Goal: Transaction & Acquisition: Purchase product/service

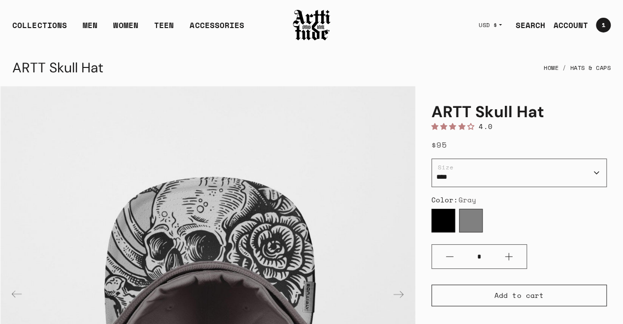
click at [316, 31] on img at bounding box center [311, 25] width 39 height 34
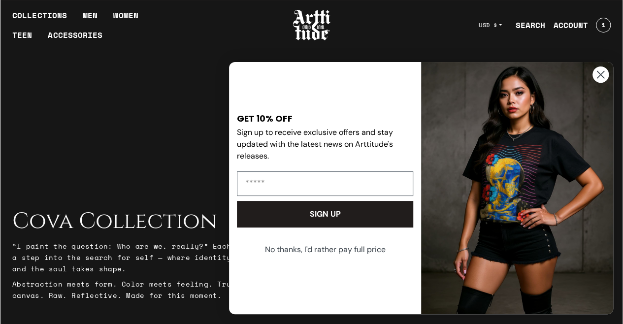
click at [436, 74] on circle "Close dialog" at bounding box center [601, 75] width 16 height 16
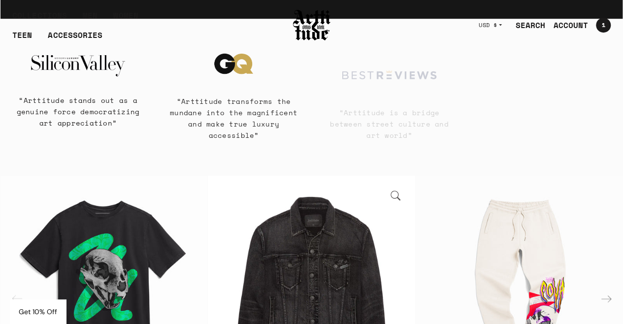
scroll to position [345, 0]
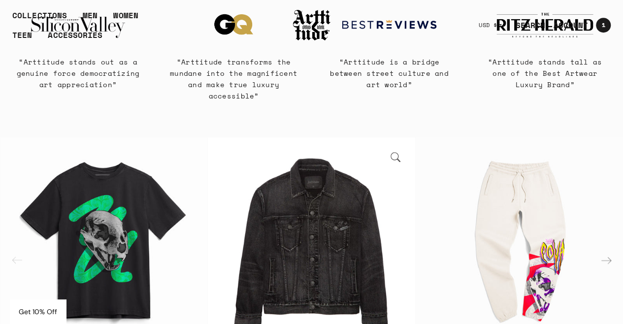
click at [305, 235] on img "2 / 6" at bounding box center [311, 240] width 207 height 207
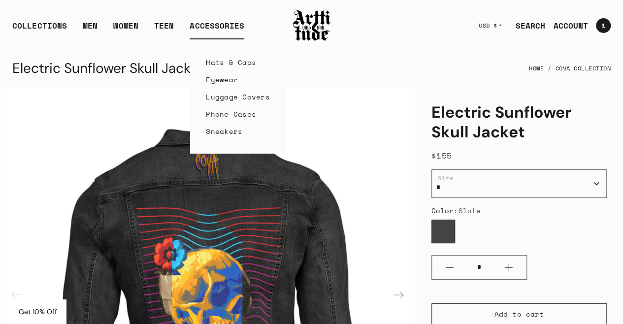
click at [225, 61] on link "Hats & Caps" at bounding box center [238, 62] width 64 height 17
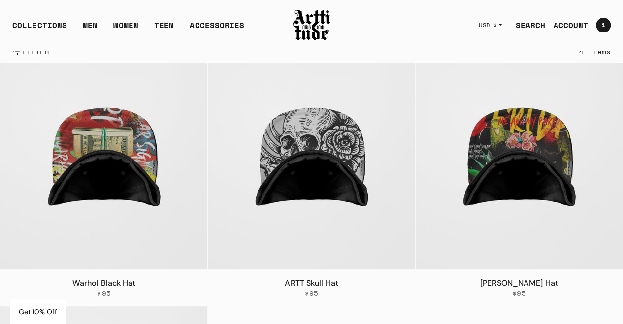
scroll to position [49, 0]
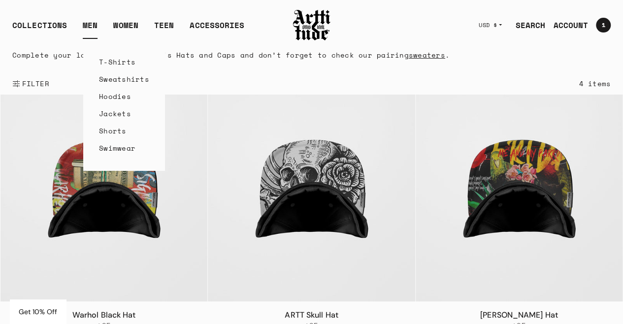
click at [120, 101] on link "Hoodies" at bounding box center [124, 96] width 50 height 17
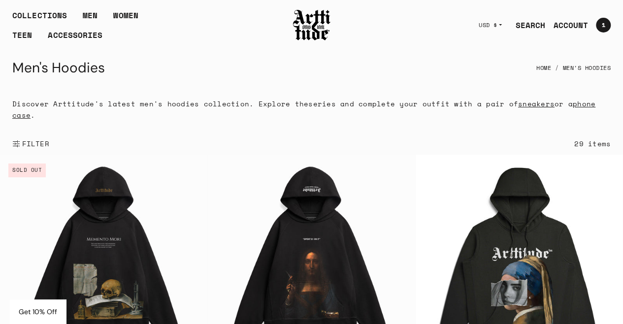
click at [436, 22] on span "1" at bounding box center [603, 25] width 3 height 6
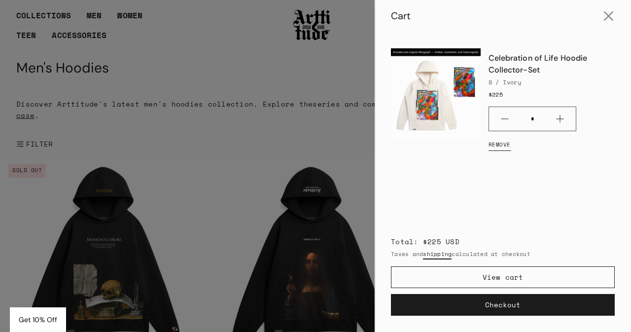
click at [436, 142] on link "Remove" at bounding box center [499, 145] width 22 height 20
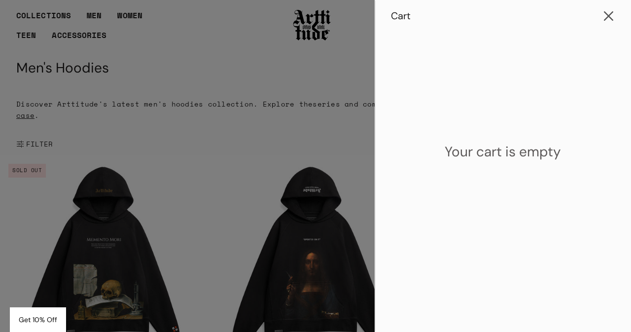
click at [436, 23] on button "Close cart" at bounding box center [609, 16] width 24 height 24
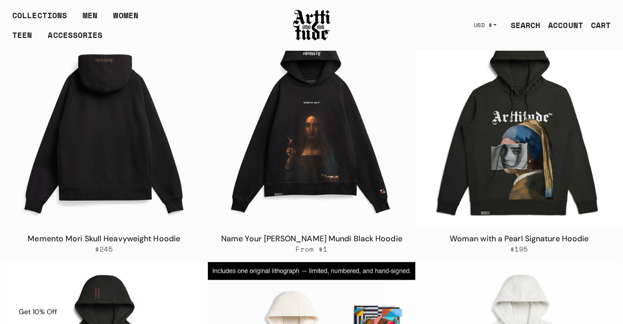
scroll to position [197, 0]
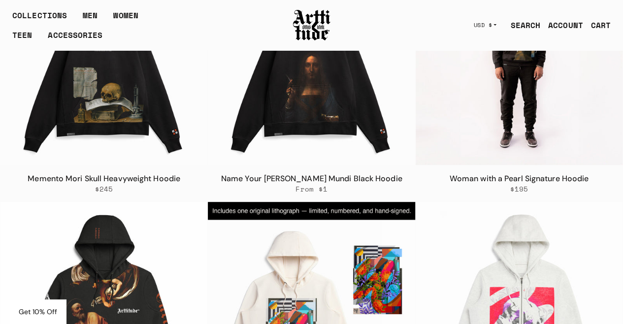
click at [436, 124] on img at bounding box center [519, 61] width 207 height 207
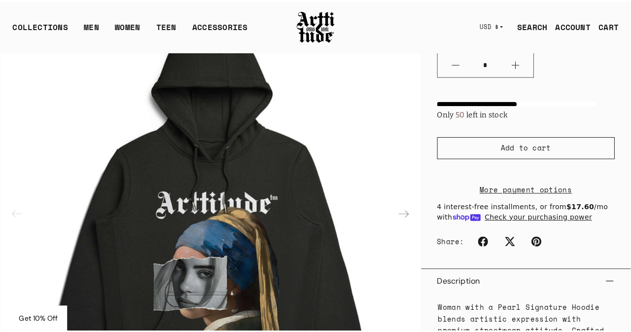
scroll to position [246, 0]
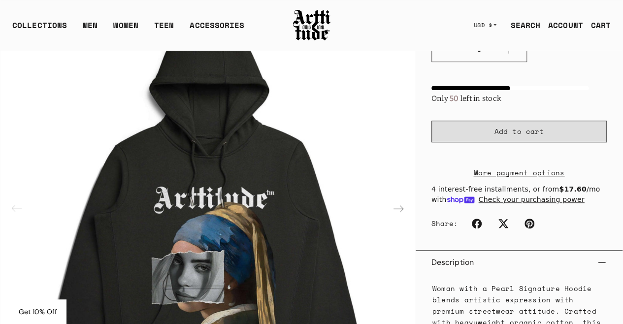
click at [527, 131] on span "Add to cart" at bounding box center [519, 132] width 49 height 10
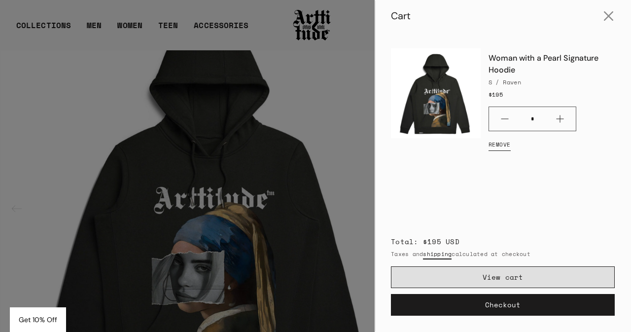
click at [503, 279] on link "View cart" at bounding box center [503, 277] width 224 height 22
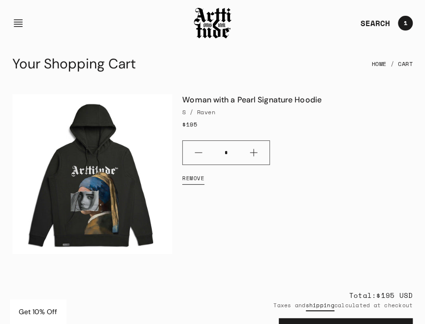
drag, startPoint x: 408, startPoint y: 130, endPoint x: 432, endPoint y: 119, distance: 26.0
click at [407, 130] on div "Woman with a Pearl Signature Hoodie S / Raven $195 * Quantity Remove" at bounding box center [292, 174] width 240 height 160
click at [199, 177] on link "Remove" at bounding box center [193, 179] width 22 height 20
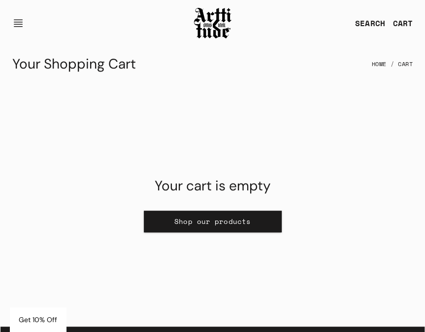
click at [239, 225] on link "Shop our products" at bounding box center [213, 221] width 138 height 22
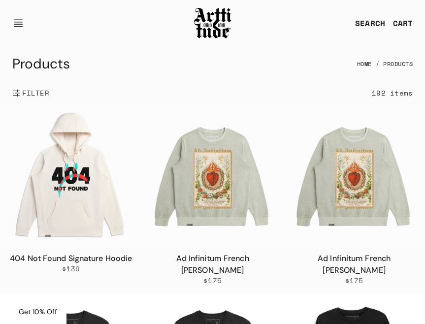
click at [348, 175] on img at bounding box center [354, 174] width 141 height 141
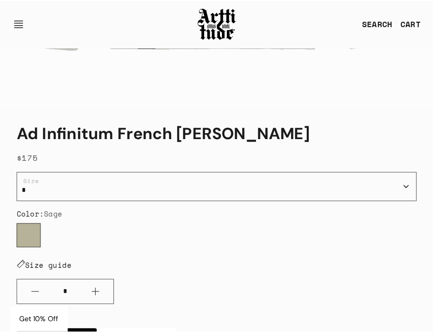
scroll to position [493, 0]
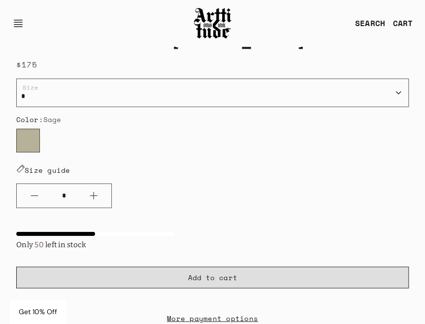
click at [221, 274] on span "Add to cart" at bounding box center [212, 277] width 49 height 10
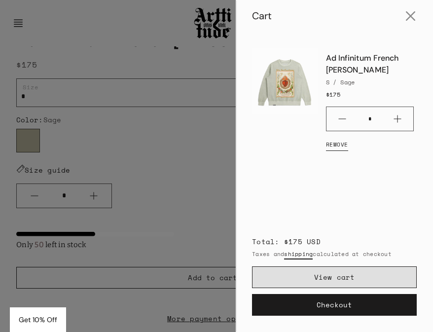
click at [349, 280] on link "View cart" at bounding box center [334, 277] width 165 height 22
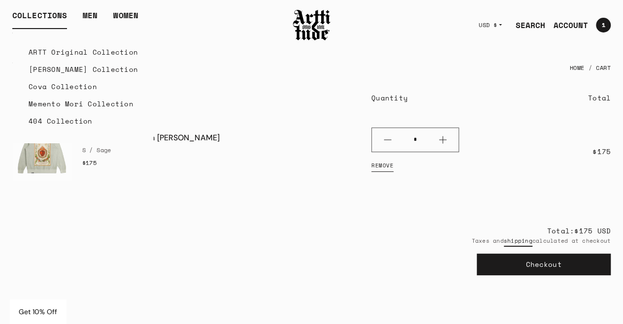
click at [64, 19] on div "COLLECTIONS" at bounding box center [39, 19] width 55 height 20
click at [47, 13] on div "COLLECTIONS" at bounding box center [39, 19] width 55 height 20
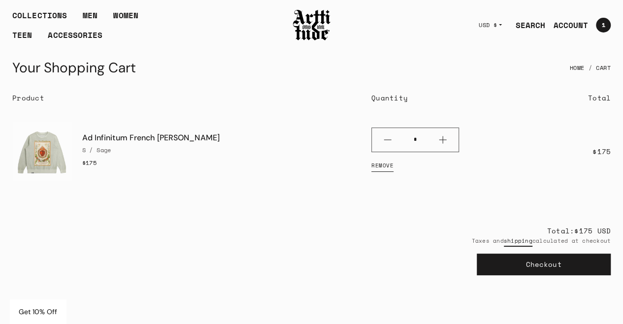
click at [298, 24] on img at bounding box center [311, 25] width 39 height 34
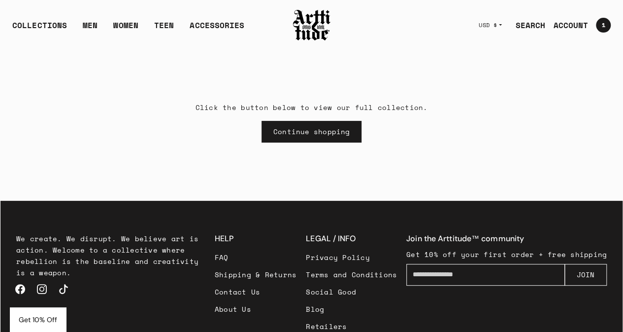
scroll to position [50, 0]
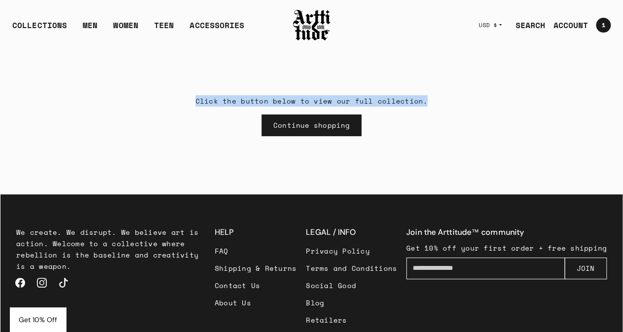
drag, startPoint x: 430, startPoint y: 101, endPoint x: 97, endPoint y: 105, distance: 333.6
click at [97, 105] on div "Click the button below to view our full collection. Continue shopping" at bounding box center [311, 116] width 622 height 158
click at [90, 94] on div "Click the button below to view our full collection. Continue shopping" at bounding box center [311, 116] width 622 height 158
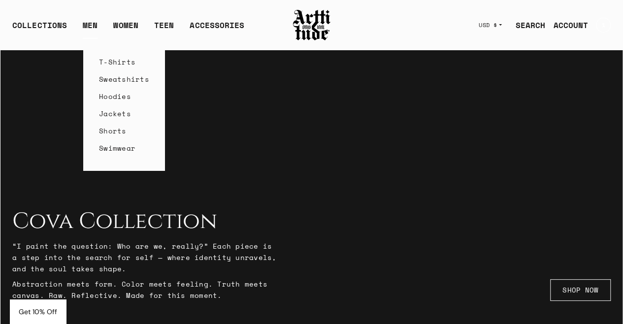
click at [127, 129] on link "Shorts" at bounding box center [124, 130] width 50 height 17
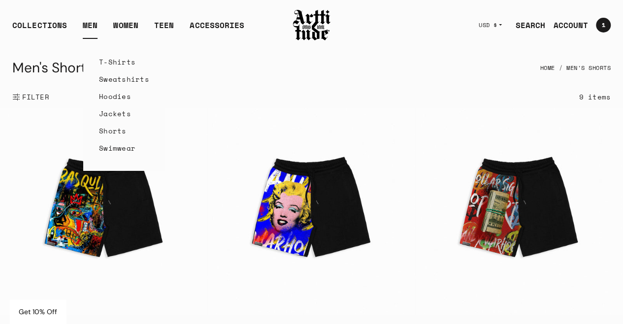
click at [117, 148] on link "Swimwear" at bounding box center [124, 147] width 50 height 17
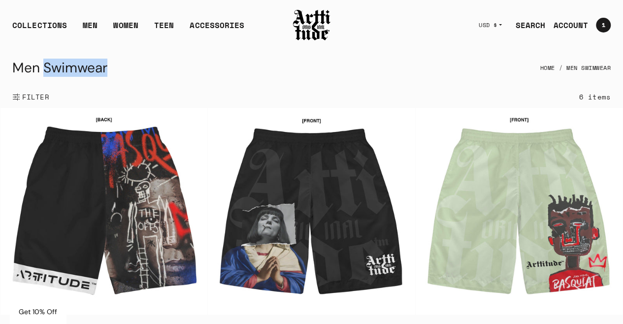
drag, startPoint x: 121, startPoint y: 71, endPoint x: 51, endPoint y: 71, distance: 70.5
click at [51, 71] on div "Men Swimwear Home Men Swimwear" at bounding box center [311, 68] width 599 height 24
copy h1 "Swimwear"
click at [344, 58] on div "Men Swimwear Home Men Swimwear" at bounding box center [311, 68] width 599 height 24
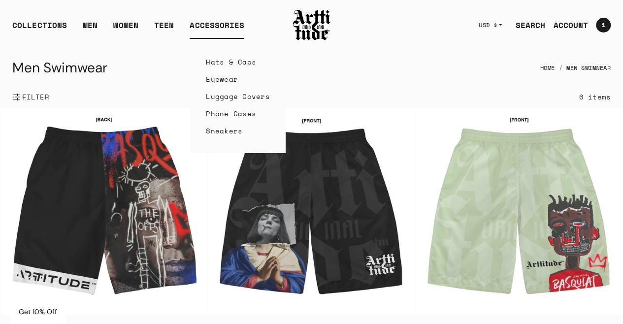
click at [218, 21] on div "ACCESSORIES" at bounding box center [217, 29] width 55 height 20
copy div "ACCESSORIES"
drag, startPoint x: 257, startPoint y: 27, endPoint x: 191, endPoint y: 27, distance: 66.0
click at [191, 27] on div "COLLECTIONS ARTT Original Collection Caravaggio Collection Cova Collection Meme…" at bounding box center [146, 25] width 268 height 28
